Goal: Task Accomplishment & Management: Manage account settings

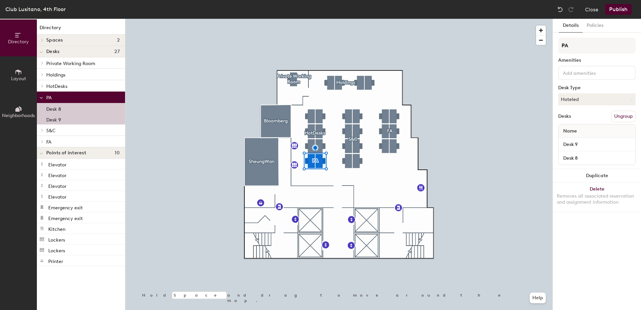
click at [593, 34] on div "Details Policies PA Amenities Desk Type Hoteled Desks Ungroup Name Desk 9 Desk …" at bounding box center [597, 164] width 88 height 291
click at [594, 27] on button "Policies" at bounding box center [595, 26] width 25 height 14
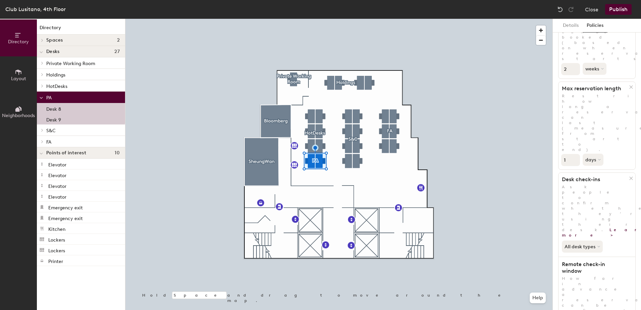
scroll to position [79, 0]
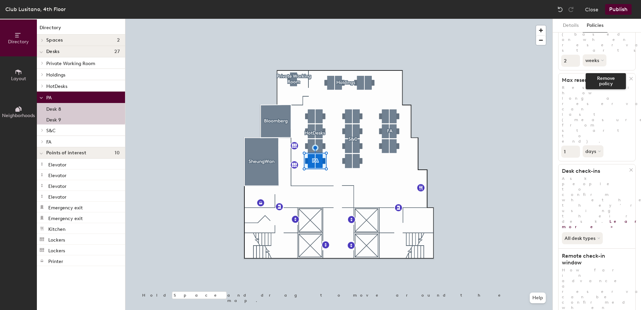
click at [629, 75] on div at bounding box center [632, 78] width 7 height 7
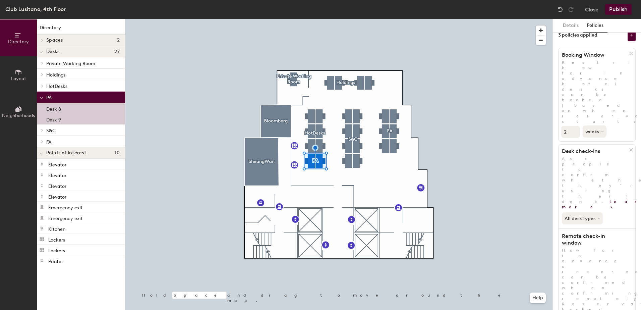
scroll to position [0, 0]
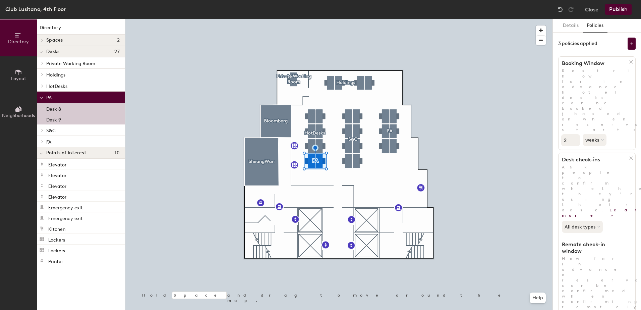
click at [580, 7] on div "Close Publish" at bounding box center [595, 9] width 81 height 11
click at [586, 6] on button "Close" at bounding box center [591, 9] width 13 height 11
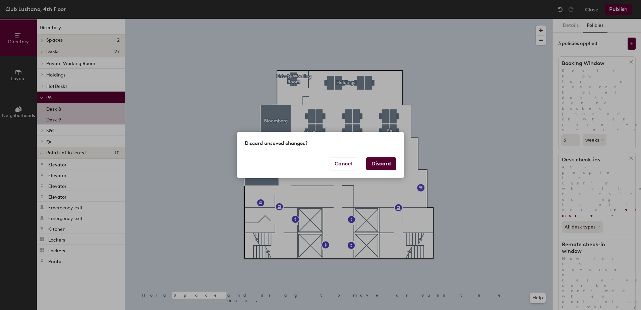
click at [388, 161] on button "Discard" at bounding box center [381, 163] width 30 height 13
